Goal: Submit feedback/report problem: Submit feedback/report problem

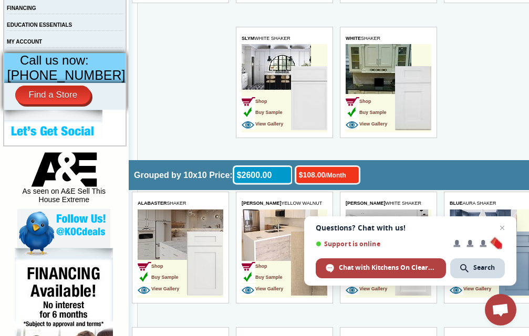
scroll to position [420, 0]
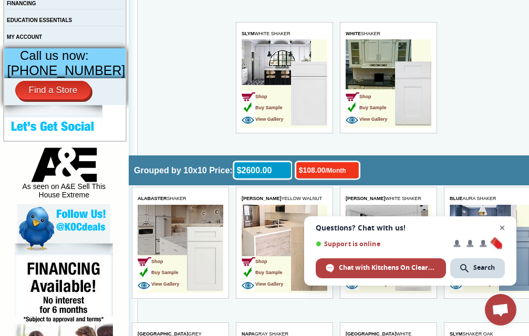
click at [499, 229] on span "Close chat" at bounding box center [502, 228] width 13 height 13
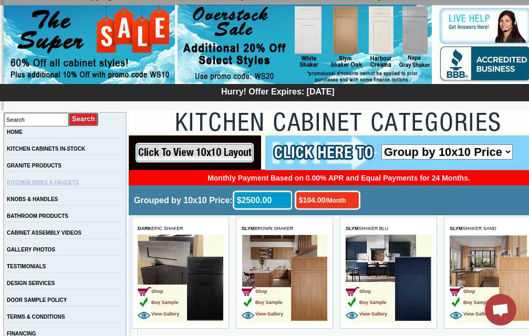
scroll to position [0, 0]
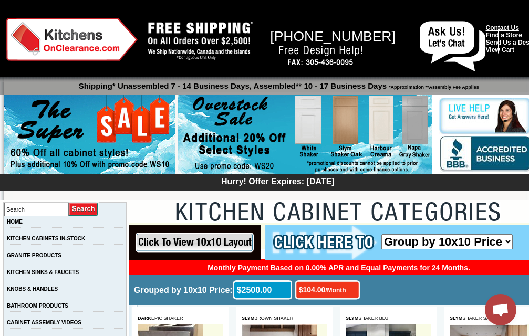
click at [495, 25] on link "Contact Us" at bounding box center [502, 27] width 33 height 7
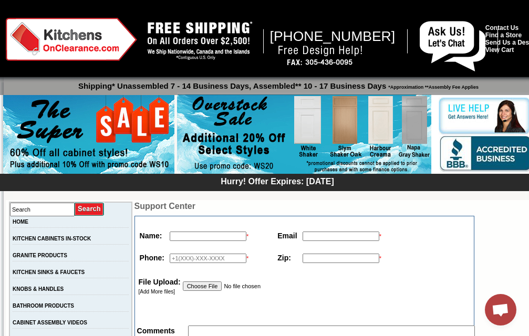
type textarea "Hello, I would like to offer some suggestions for your website. No cost, no cat…"
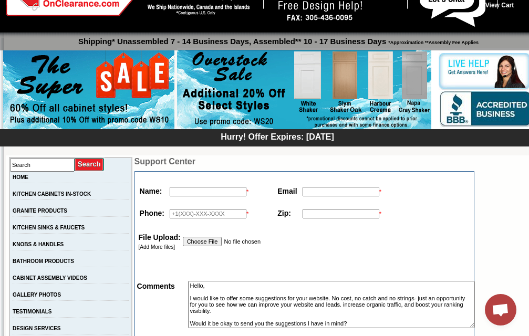
type input "Paulette Gray"
type input "paulettegraymkt@gmail.com"
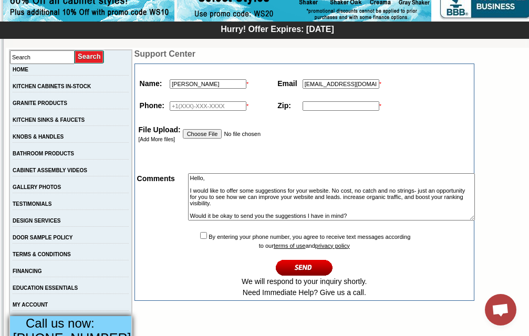
scroll to position [158, 0]
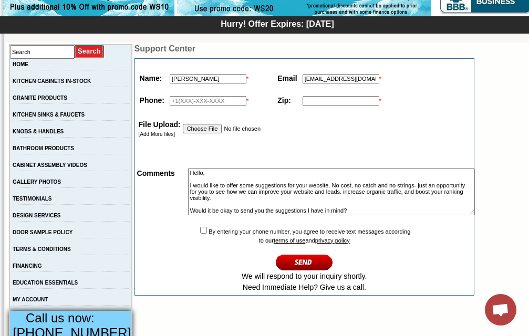
click at [188, 104] on input "text" at bounding box center [208, 100] width 77 height 9
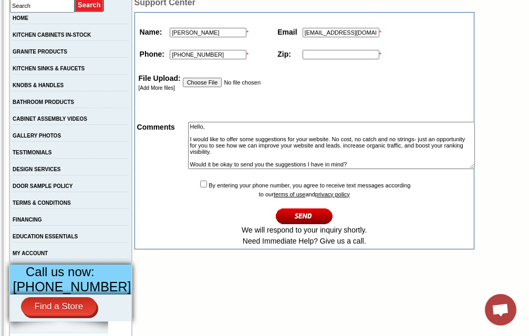
scroll to position [210, 0]
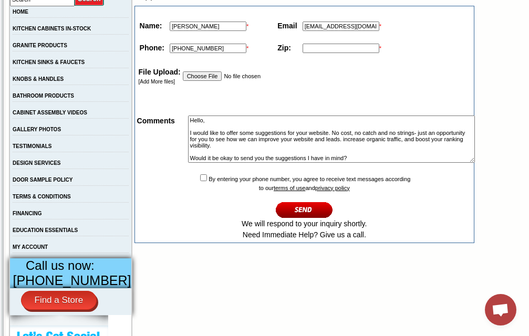
type input "+12815552766"
click at [212, 181] on td "By entering your phone number, you agree to receive text messages according to …" at bounding box center [304, 207] width 337 height 70
click at [200, 181] on input "checkbox" at bounding box center [203, 177] width 7 height 7
checkbox input "true"
click at [283, 211] on input "image" at bounding box center [304, 209] width 57 height 17
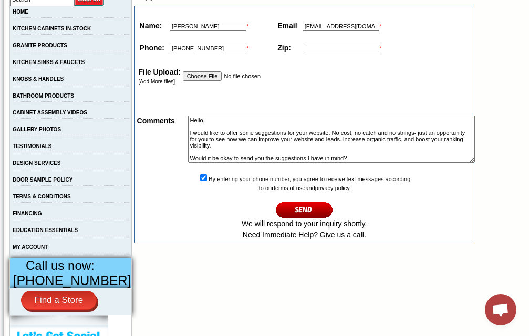
click at [322, 55] on td "*" at bounding box center [342, 48] width 84 height 16
click at [321, 52] on input "text" at bounding box center [341, 48] width 77 height 9
type input "10032"
click at [284, 213] on input "image" at bounding box center [304, 209] width 57 height 17
